Goal: Complete application form

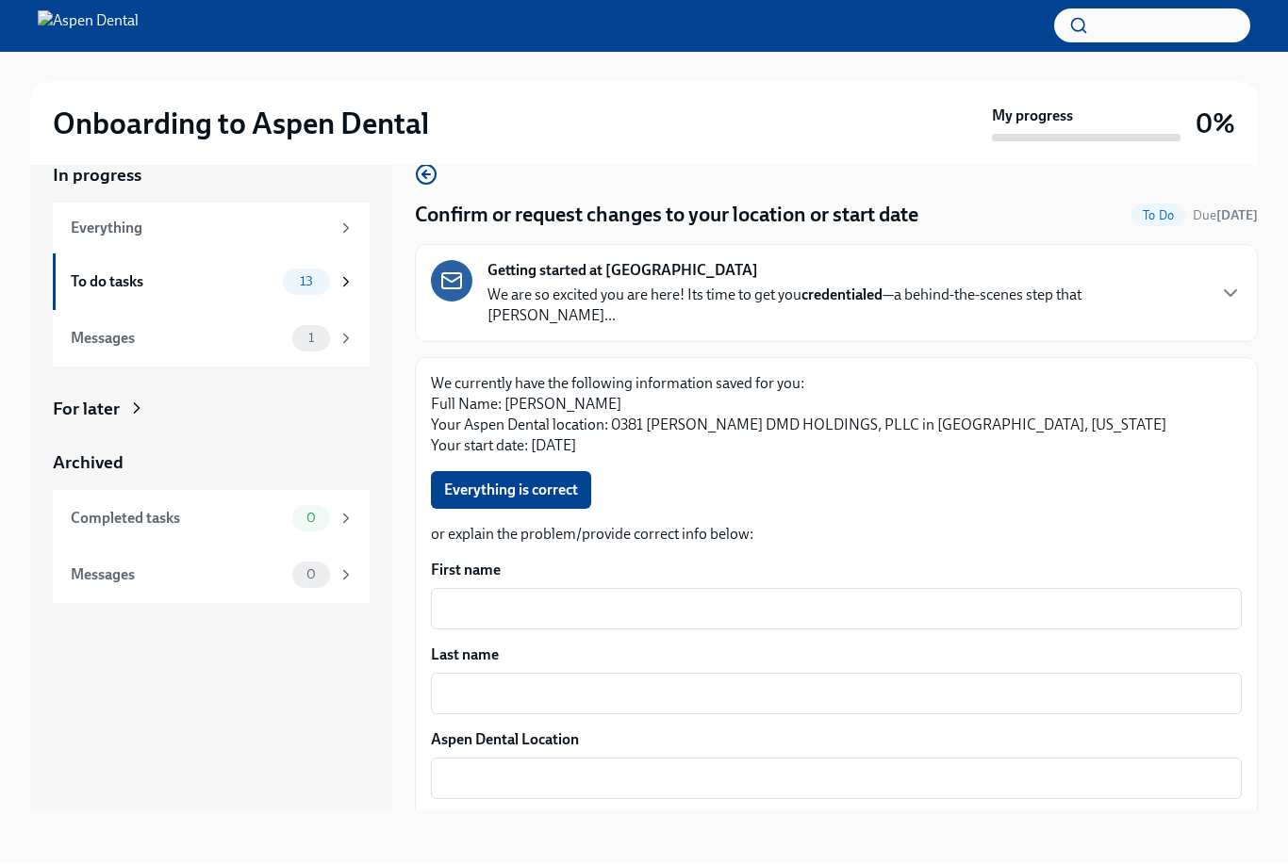
scroll to position [34, 0]
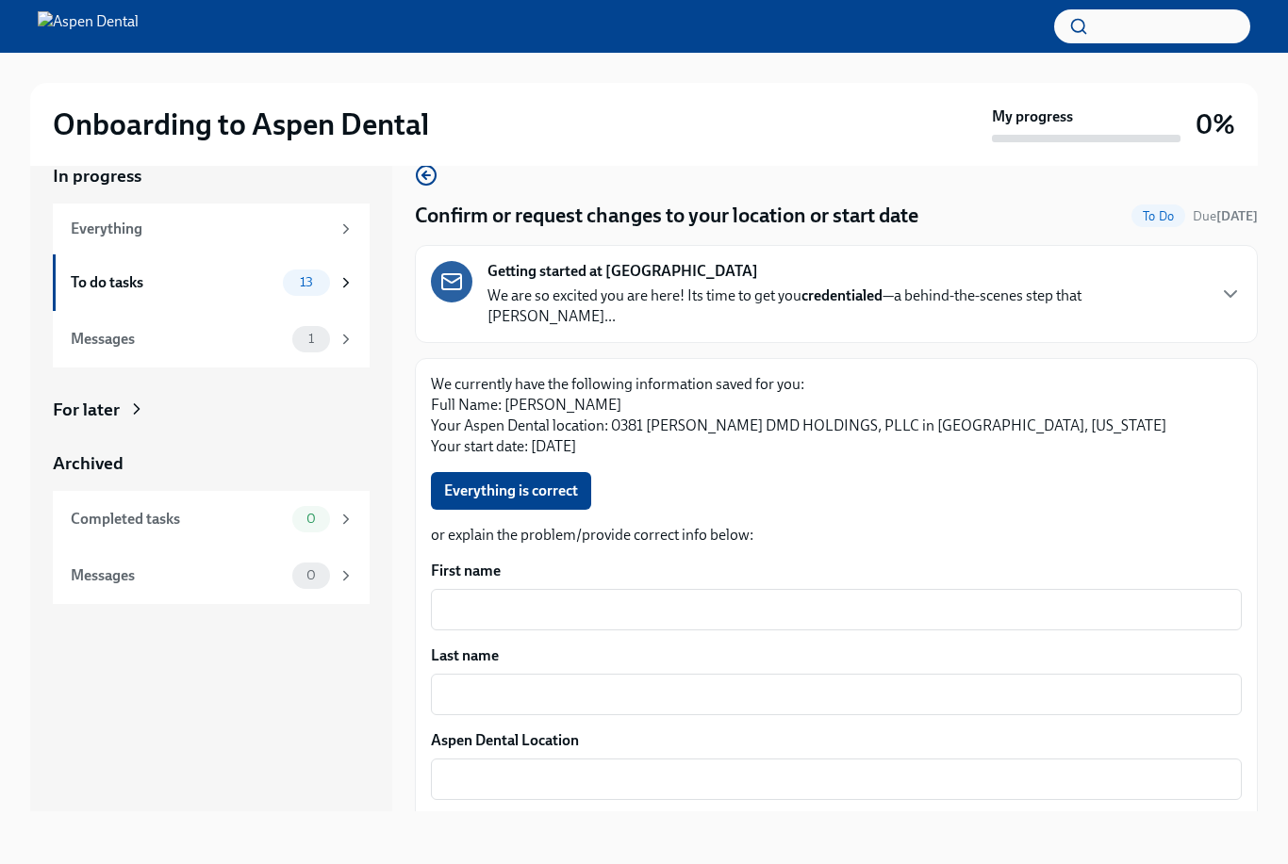
click at [384, 113] on h2 "Onboarding to Aspen Dental" at bounding box center [241, 125] width 376 height 38
click at [590, 599] on textarea "First name" at bounding box center [836, 610] width 788 height 23
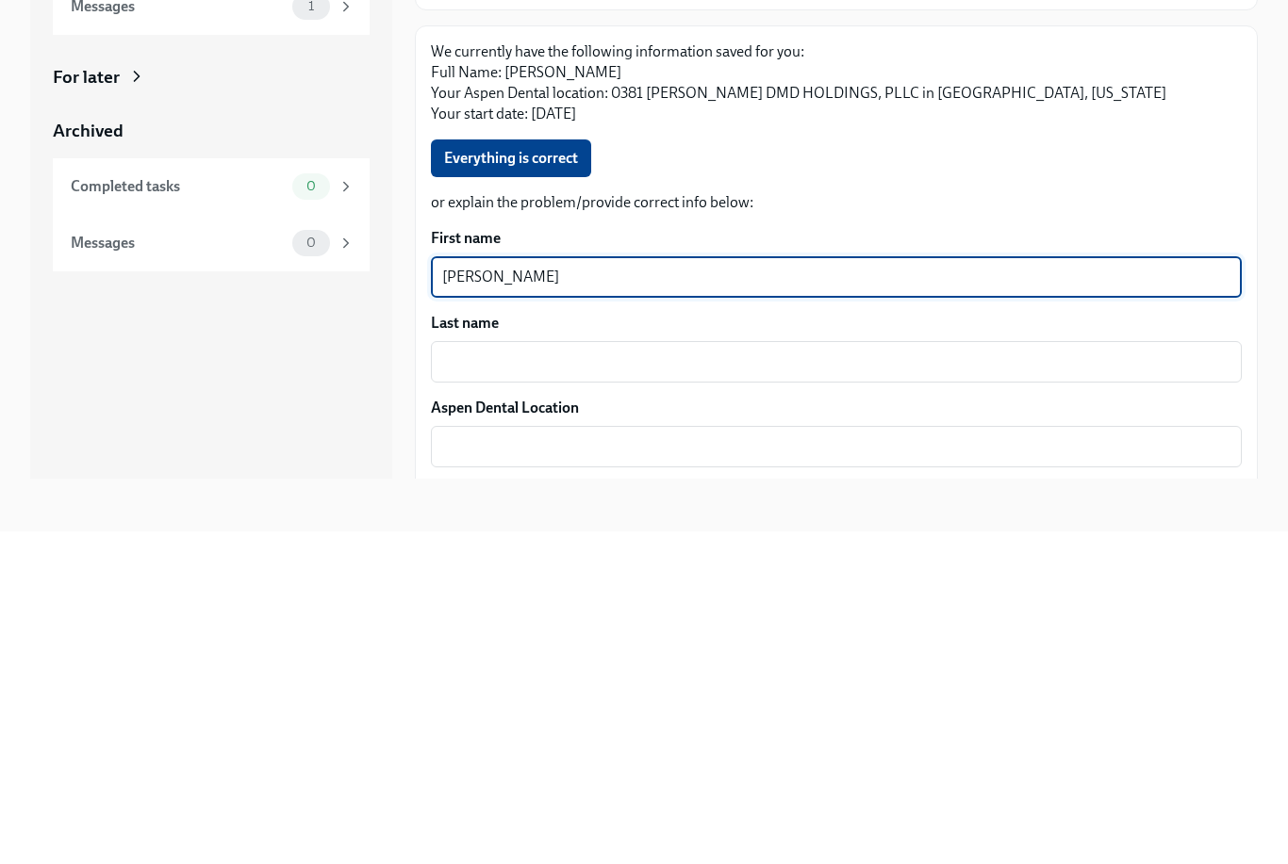
scroll to position [1, 0]
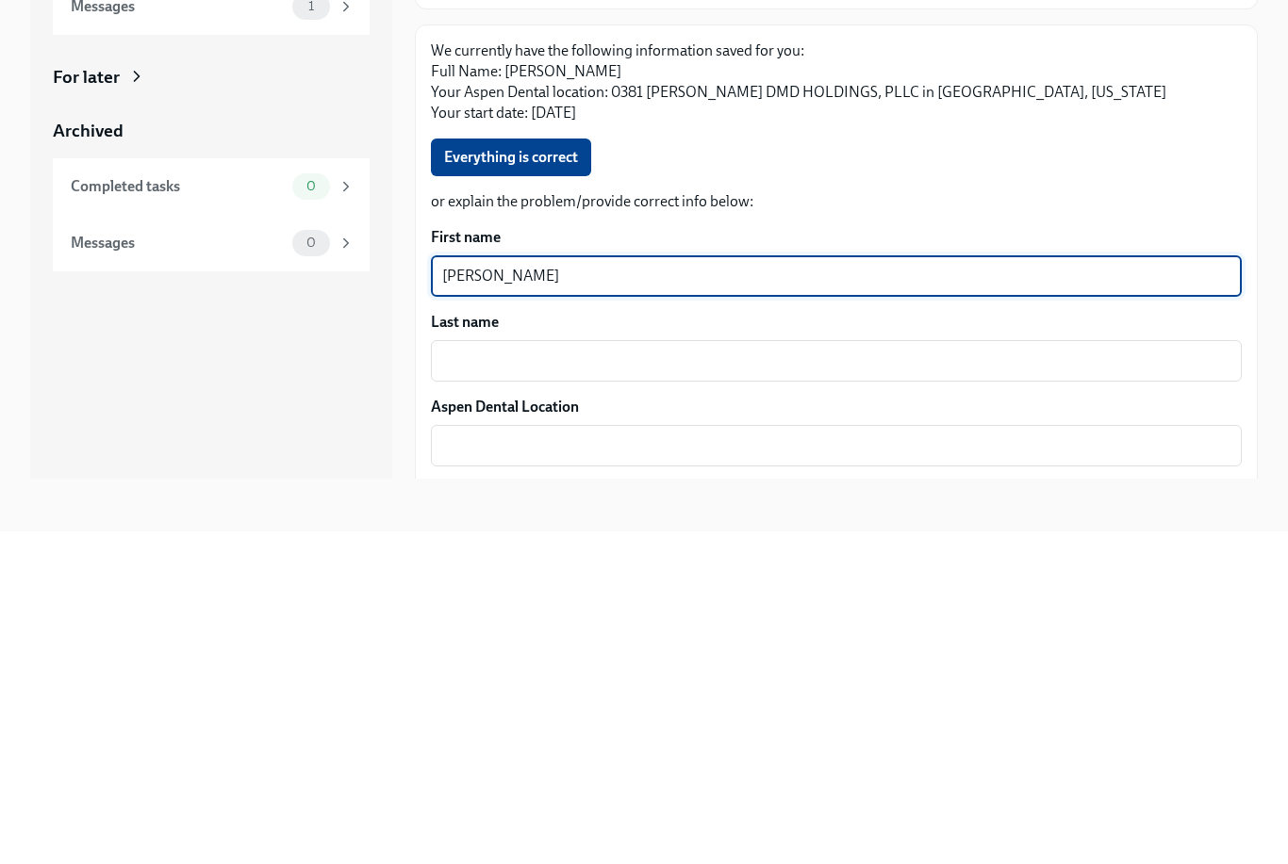
type textarea "[PERSON_NAME]"
click at [785, 683] on textarea "Last name" at bounding box center [836, 694] width 788 height 23
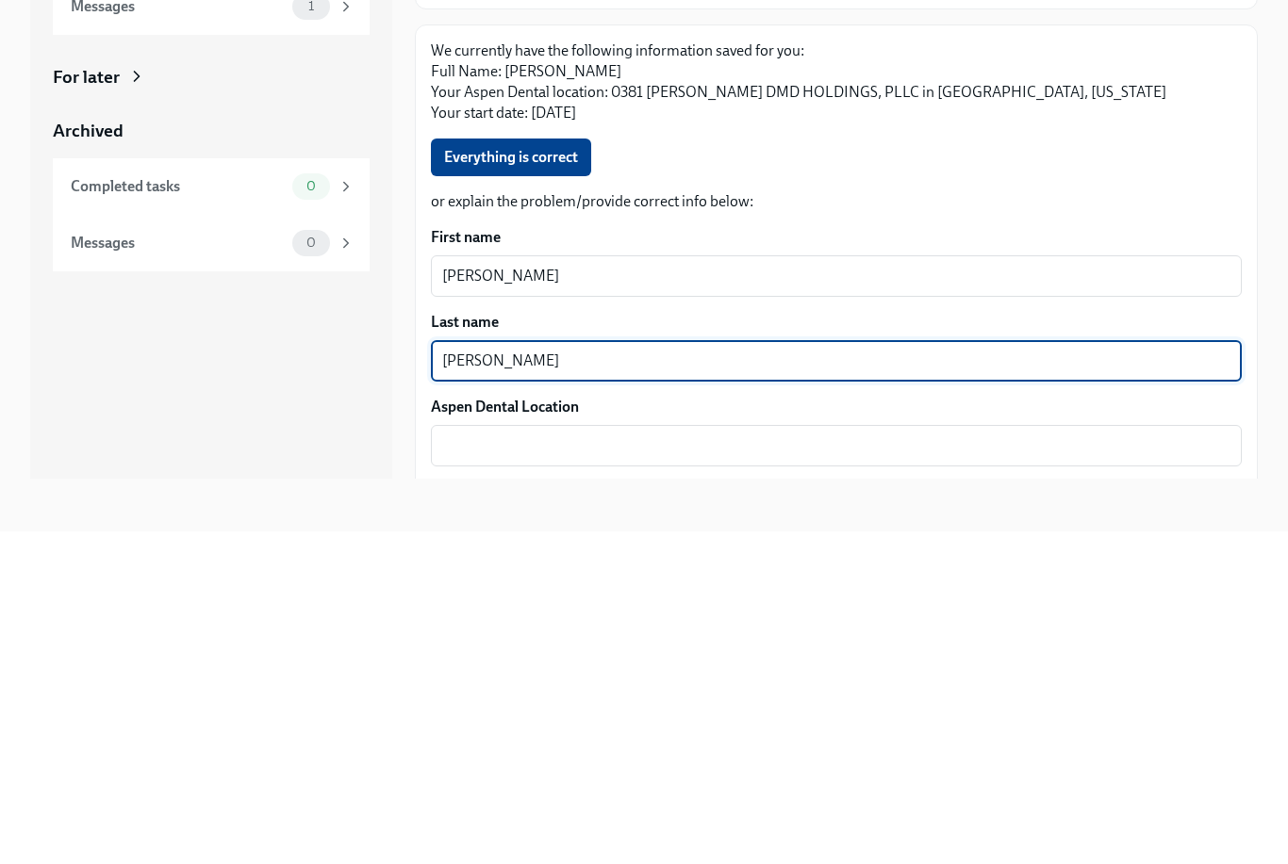
type textarea "[PERSON_NAME]"
click at [674, 767] on textarea "Aspen Dental Location" at bounding box center [836, 778] width 788 height 23
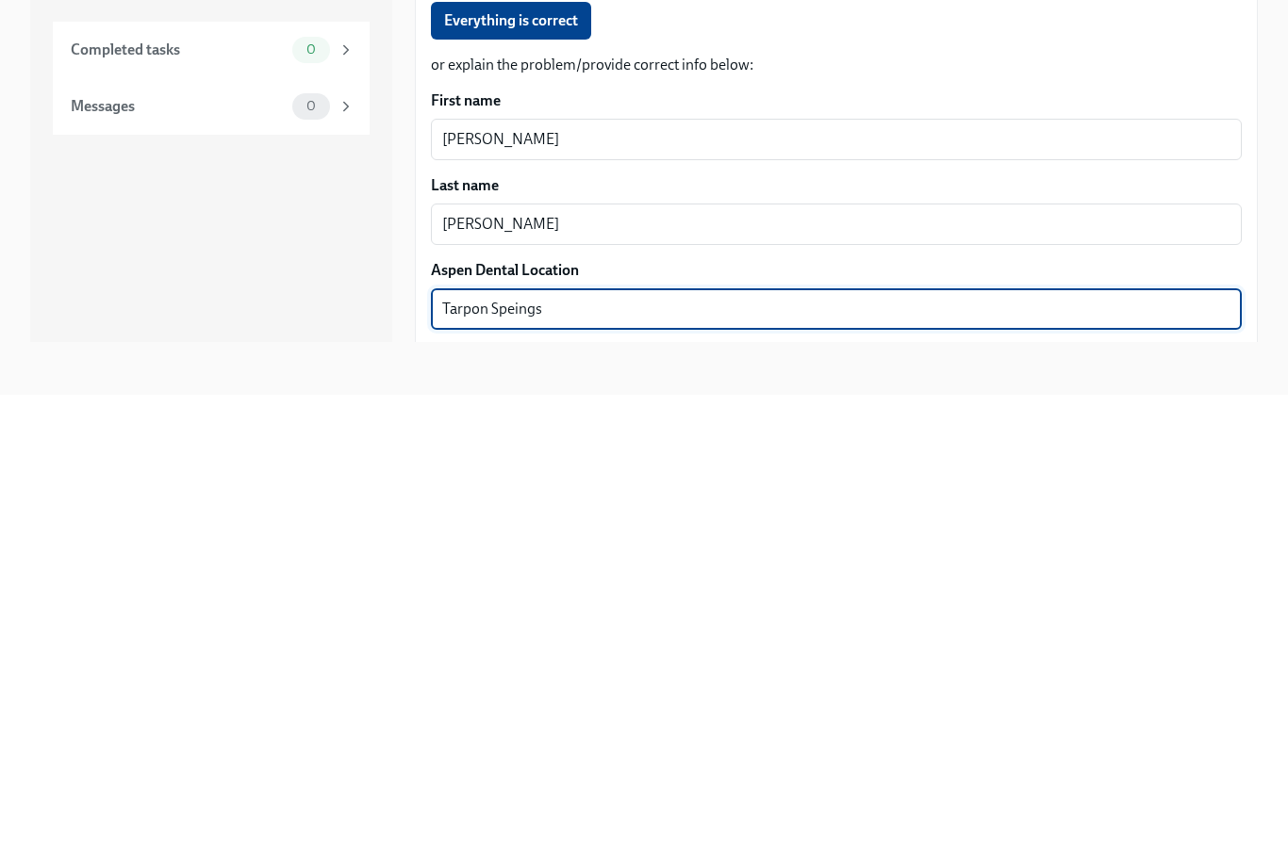
scroll to position [0, 0]
click at [526, 768] on textarea "Tarpon Speings" at bounding box center [836, 779] width 788 height 23
click at [515, 768] on textarea "Tarpon Speings" at bounding box center [836, 779] width 788 height 23
type textarea "[GEOGRAPHIC_DATA]"
click at [462, 853] on textarea "Start date" at bounding box center [836, 864] width 788 height 23
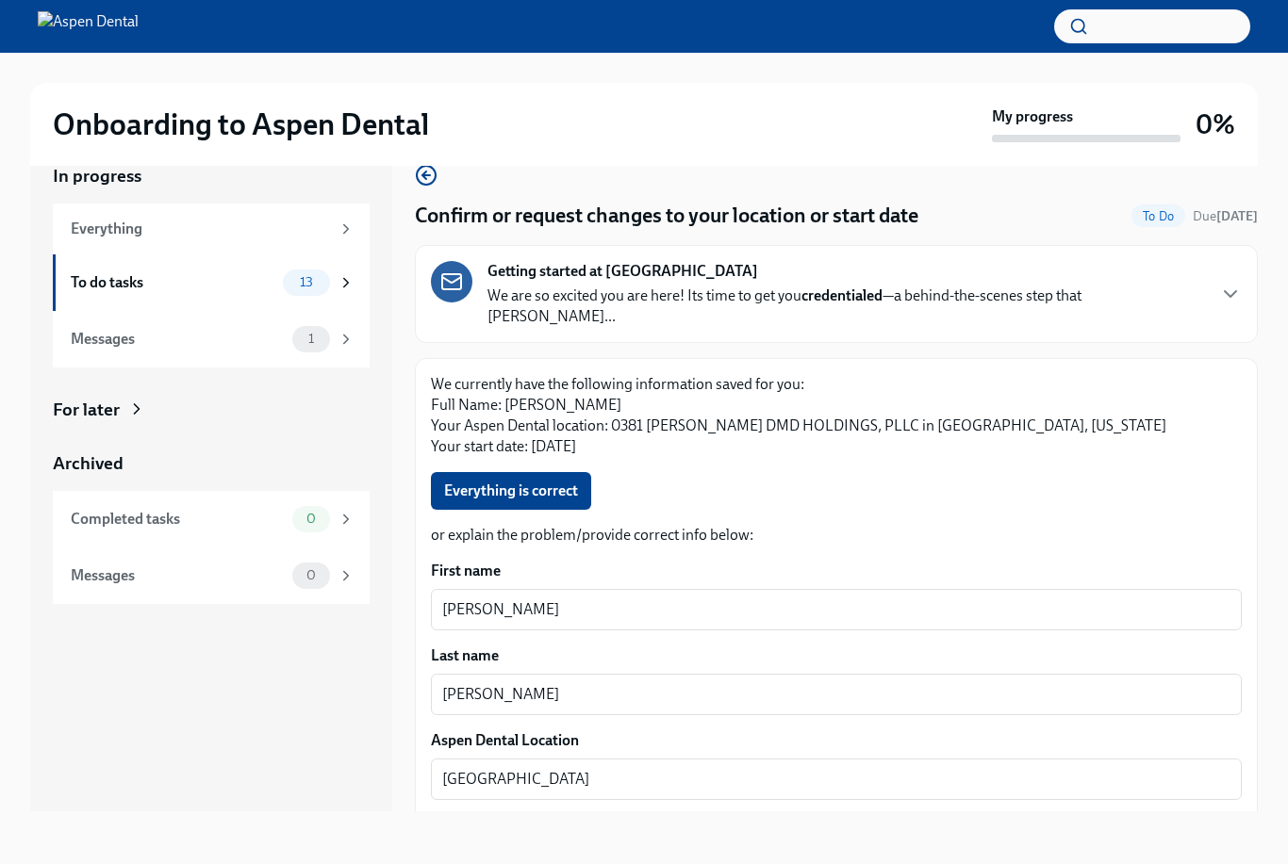
type textarea "[DATE]"
click at [573, 388] on div "We currently have the following information saved for you: Full Name: [PERSON_N…" at bounding box center [836, 664] width 811 height 580
click at [570, 482] on span "Everything is correct" at bounding box center [511, 491] width 134 height 19
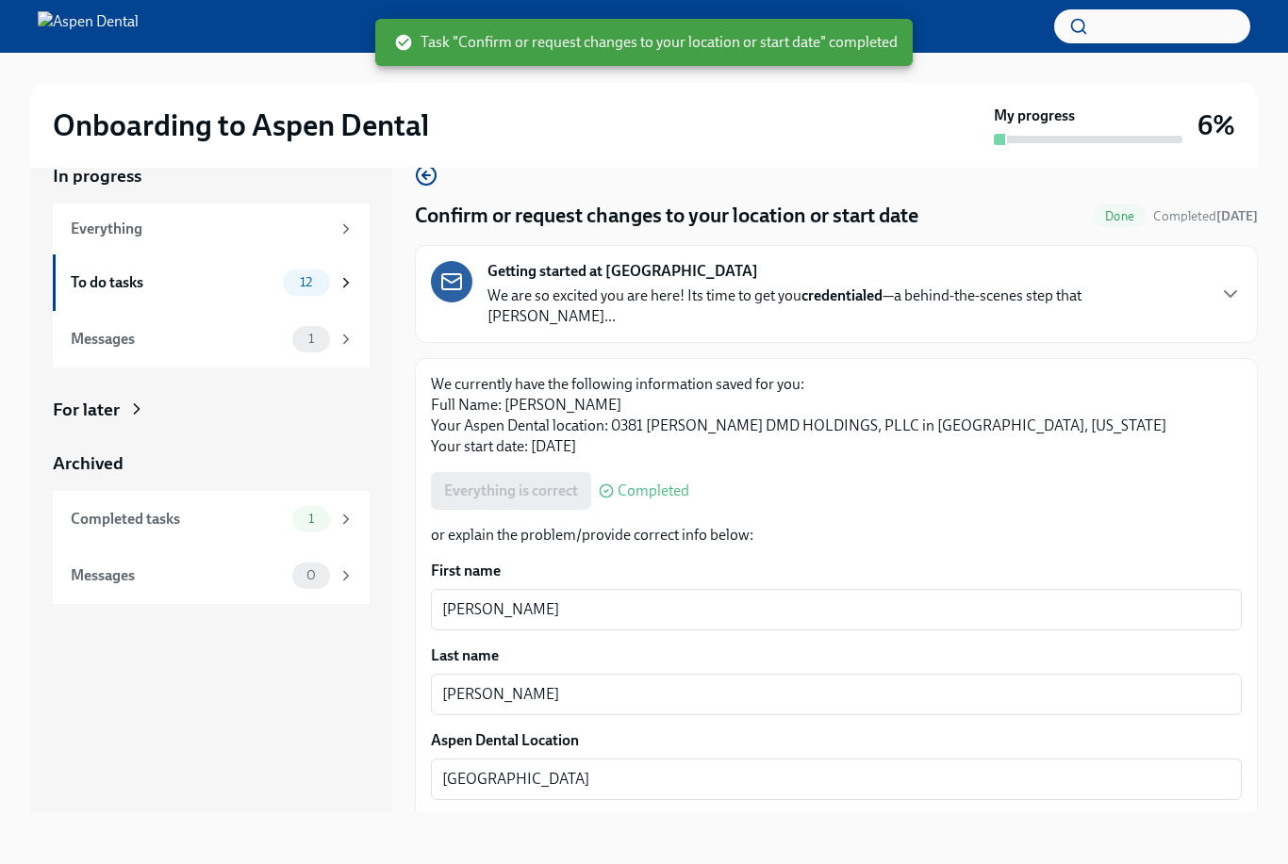
click at [1023, 286] on p "We are so excited you are here! Its time to get you credentialed —a behind-the-…" at bounding box center [845, 306] width 716 height 41
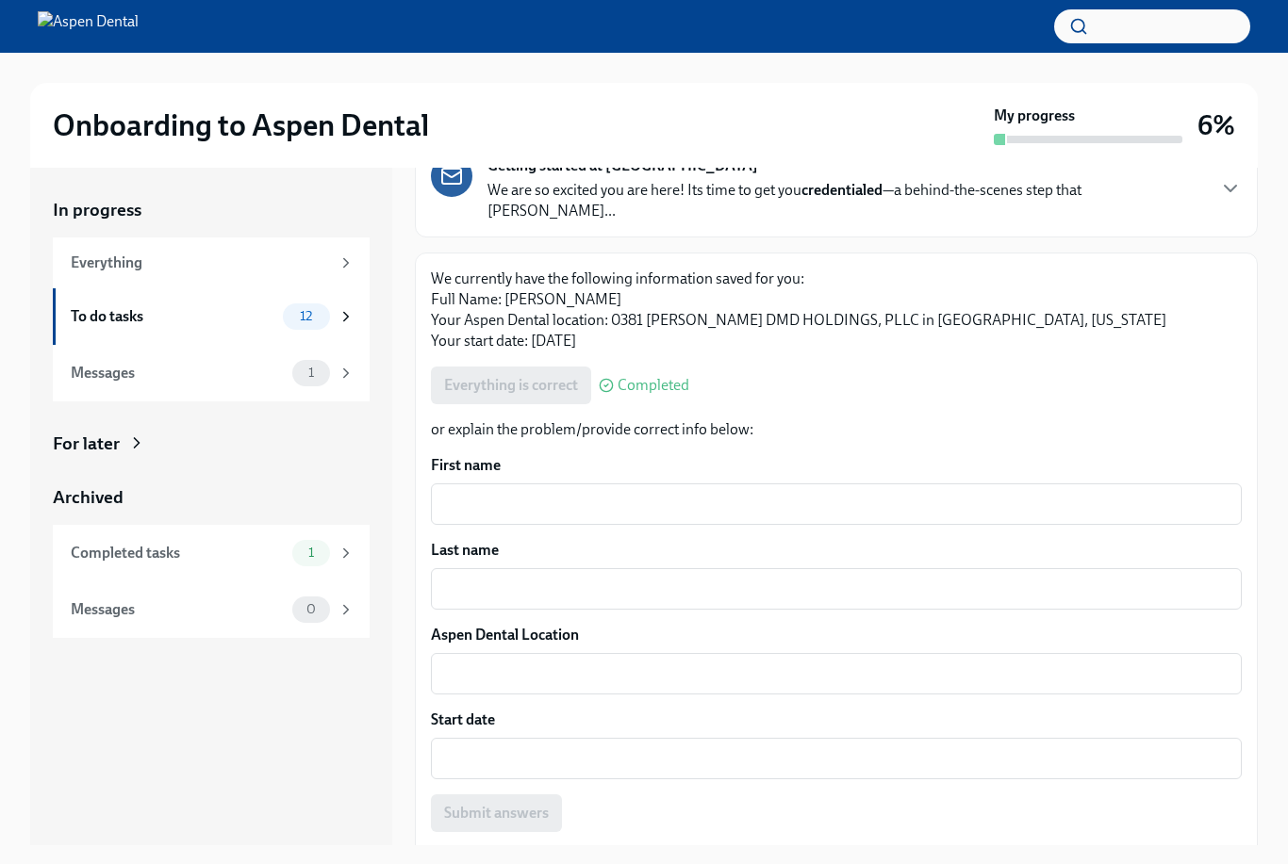
scroll to position [139, 0]
click at [343, 312] on icon at bounding box center [345, 316] width 17 height 17
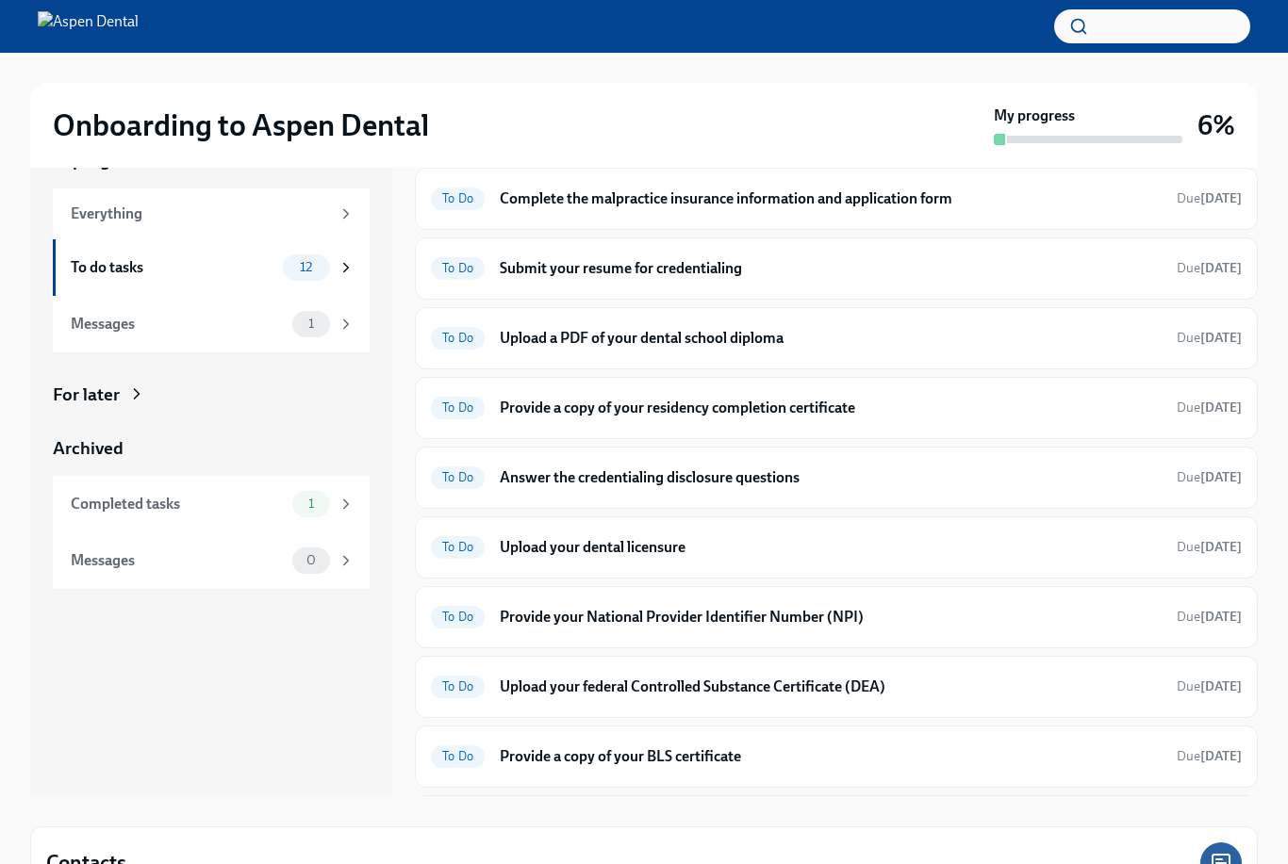
scroll to position [276, 0]
